Goal: Information Seeking & Learning: Learn about a topic

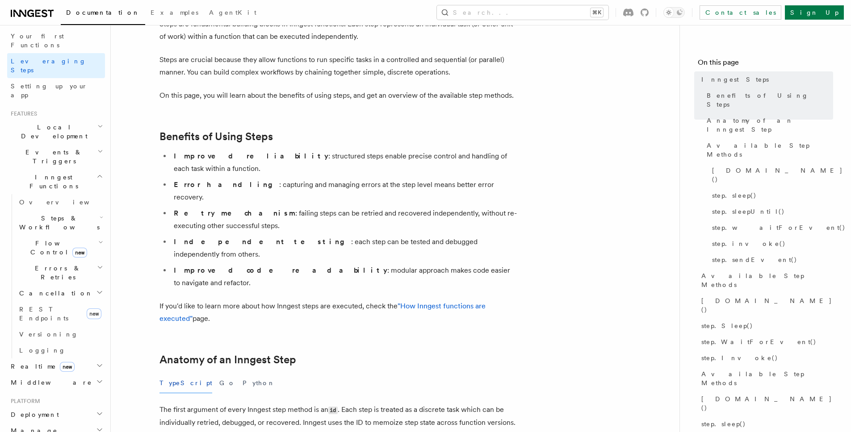
scroll to position [135, 0]
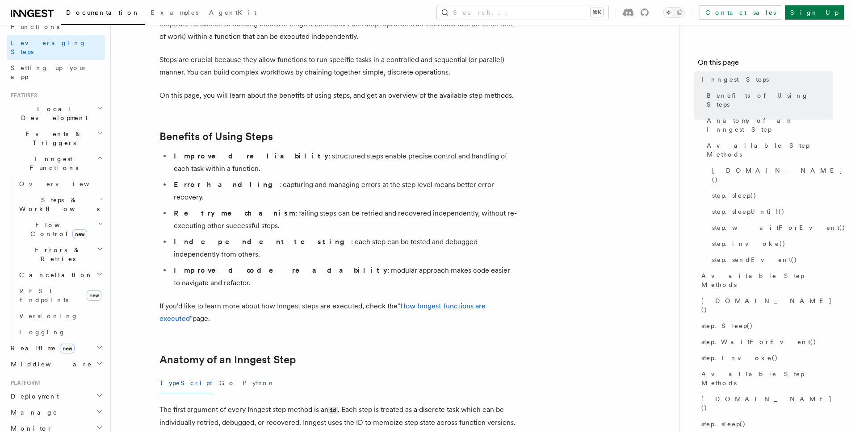
click at [18, 344] on span "Realtime new" at bounding box center [40, 348] width 67 height 9
click at [41, 377] on span "React hooks / Next.js" at bounding box center [58, 385] width 79 height 16
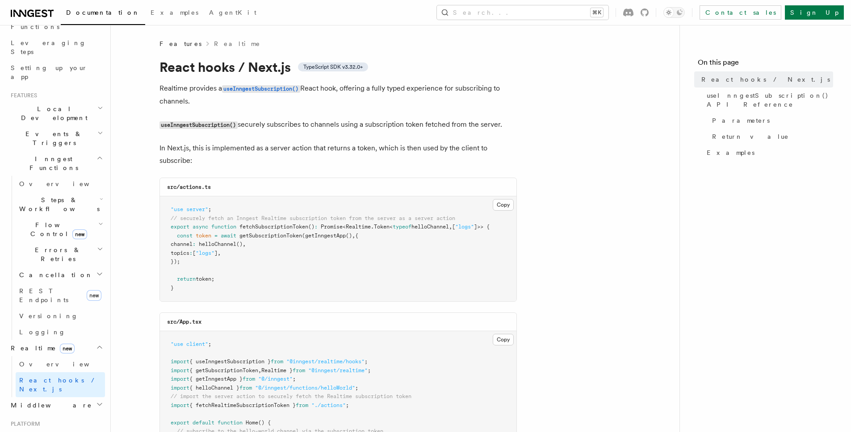
click at [176, 128] on code "useInngestSubscription()" at bounding box center [198, 125] width 78 height 8
copy code "useInngestSubscription"
click at [63, 356] on link "Overview" at bounding box center [60, 364] width 89 height 16
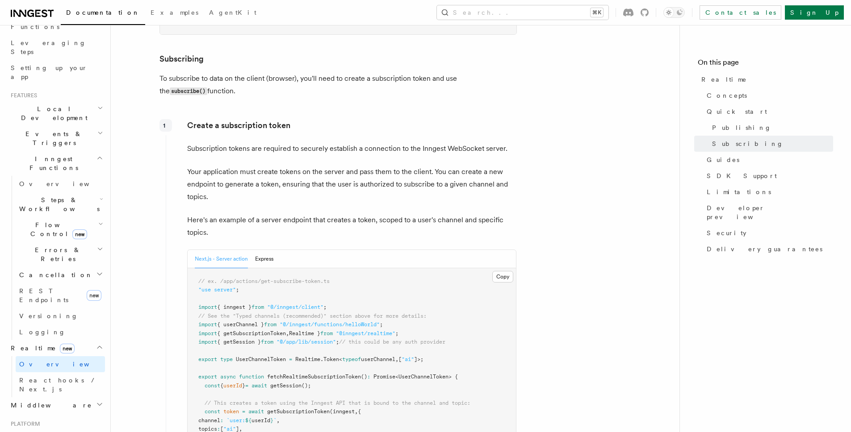
scroll to position [1232, 0]
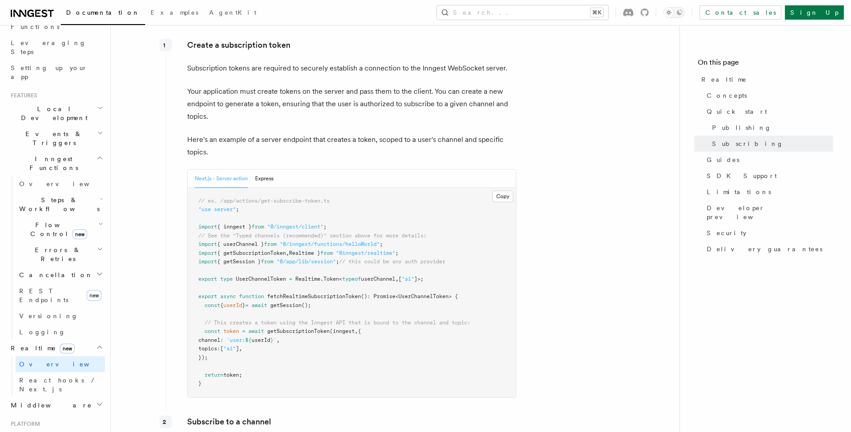
click at [557, 343] on article "Features Realtime TypeScript SDK v3.32.0+ Go SDK v0.9.0+ Realtime is currently …" at bounding box center [395, 256] width 540 height 2899
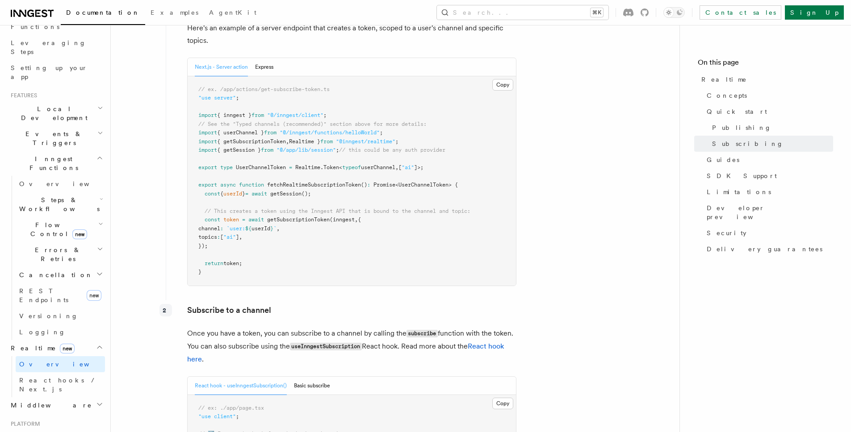
scroll to position [1413, 0]
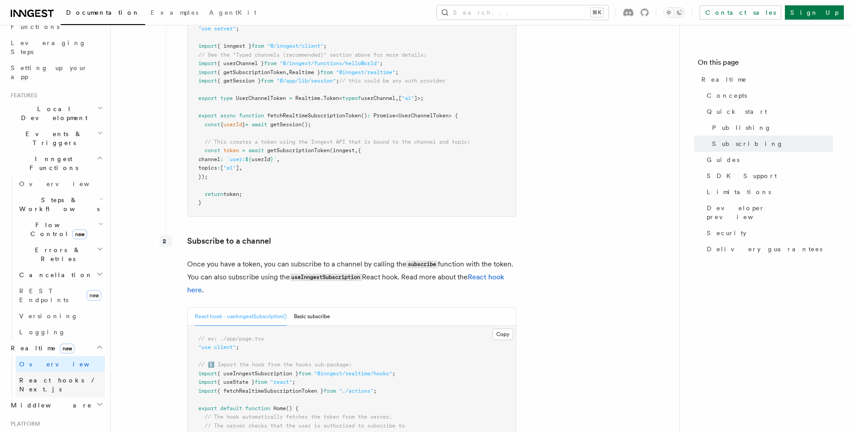
click at [57, 377] on span "React hooks / Next.js" at bounding box center [58, 385] width 79 height 16
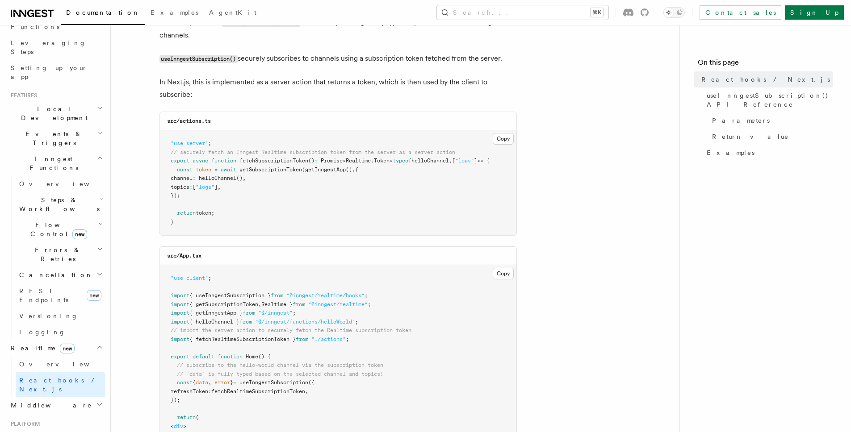
scroll to position [180, 0]
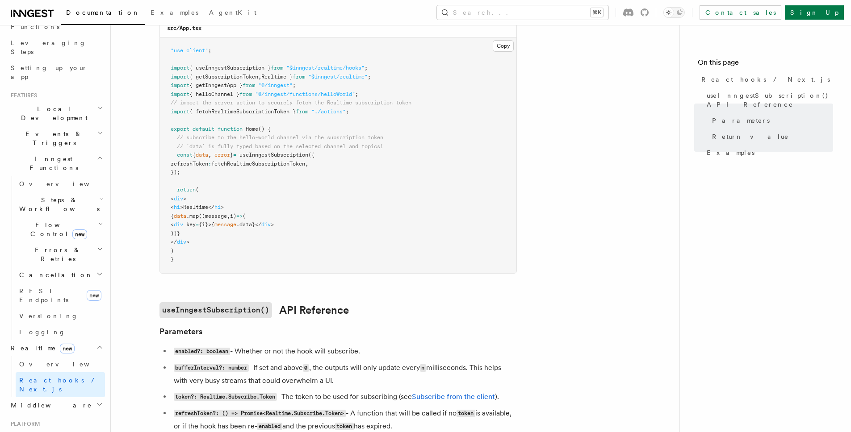
scroll to position [162, 0]
